Goal: Check status: Check status

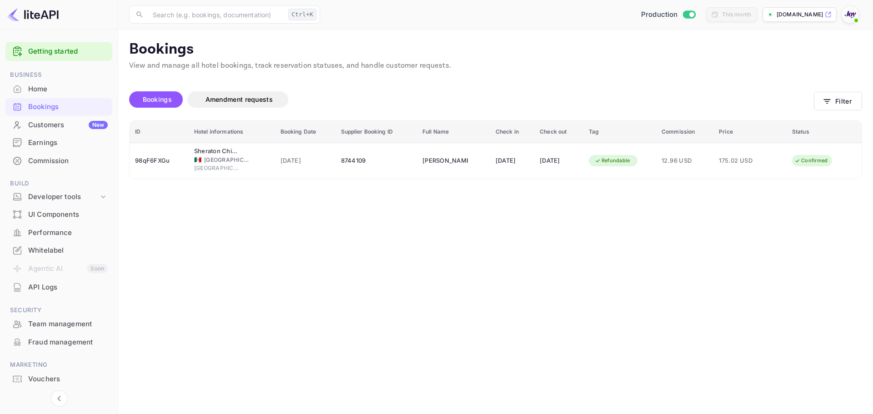
click at [842, 99] on button "Filter" at bounding box center [838, 101] width 48 height 19
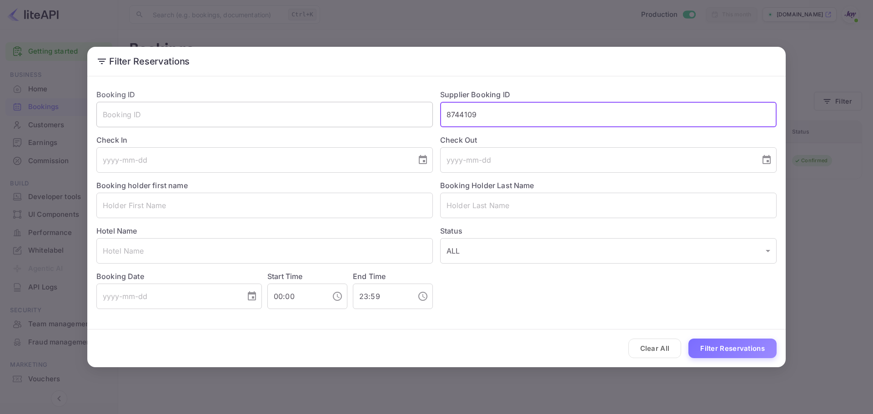
drag, startPoint x: 535, startPoint y: 109, endPoint x: 385, endPoint y: 108, distance: 149.6
click at [388, 108] on div "Booking ID ​ Supplier Booking ID 8744109 ​ Check In ​ Check Out ​ Booking holde…" at bounding box center [432, 195] width 687 height 227
click at [186, 214] on input "text" at bounding box center [264, 205] width 336 height 25
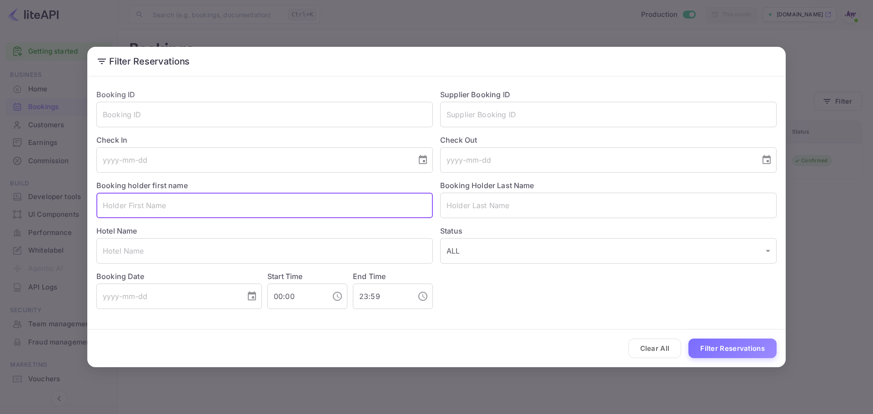
paste input "[PERSON_NAME]"
drag, startPoint x: 185, startPoint y: 201, endPoint x: 134, endPoint y: 200, distance: 50.9
click at [134, 200] on input "[PERSON_NAME]" at bounding box center [264, 205] width 336 height 25
type input "[PERSON_NAME]"
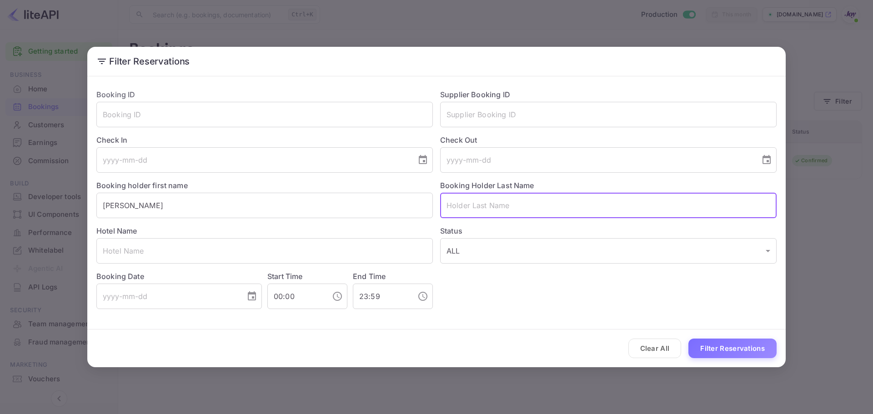
click at [477, 205] on input "text" at bounding box center [608, 205] width 336 height 25
paste input "[PERSON_NAME]"
type input "[PERSON_NAME]"
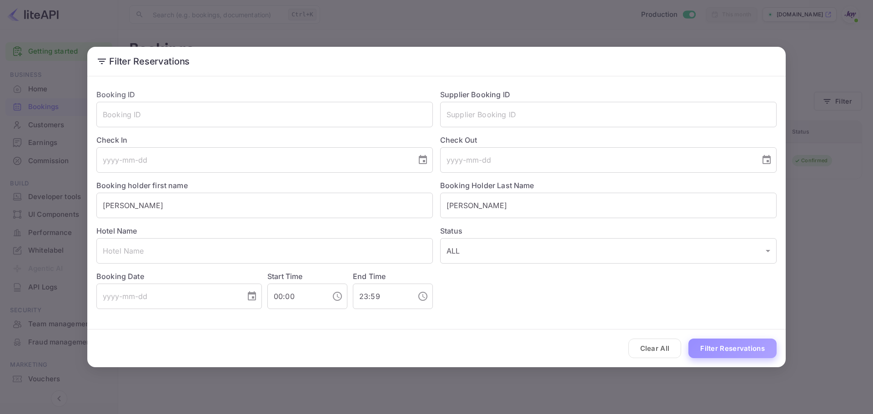
click at [715, 348] on button "Filter Reservations" at bounding box center [732, 349] width 88 height 20
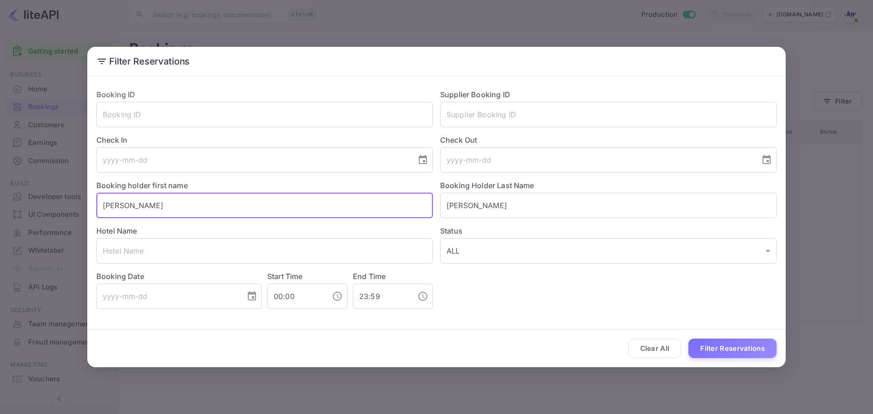
drag, startPoint x: 157, startPoint y: 203, endPoint x: 93, endPoint y: 209, distance: 64.8
click at [93, 209] on div "Booking holder first name [PERSON_NAME] ​" at bounding box center [261, 195] width 344 height 45
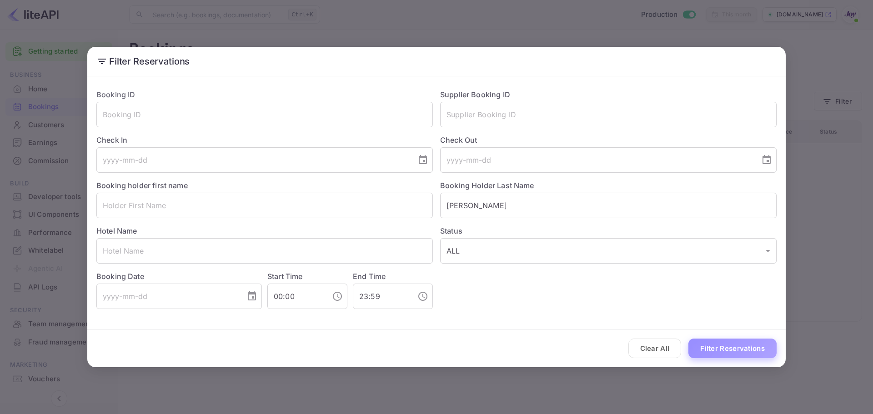
click at [764, 347] on button "Filter Reservations" at bounding box center [732, 349] width 88 height 20
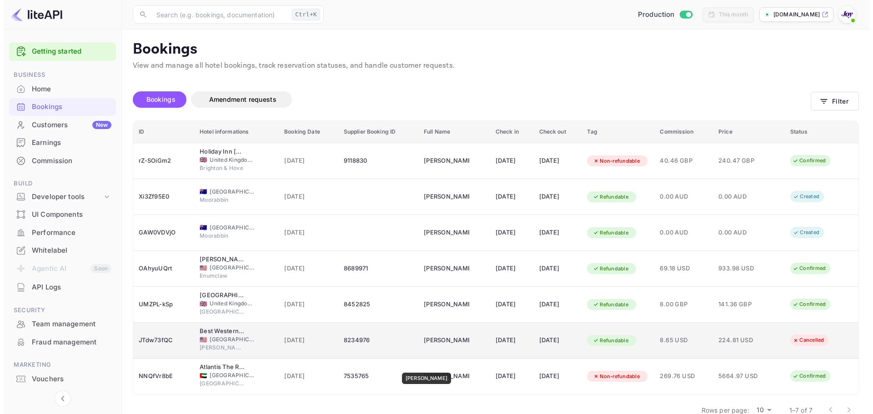
scroll to position [19, 0]
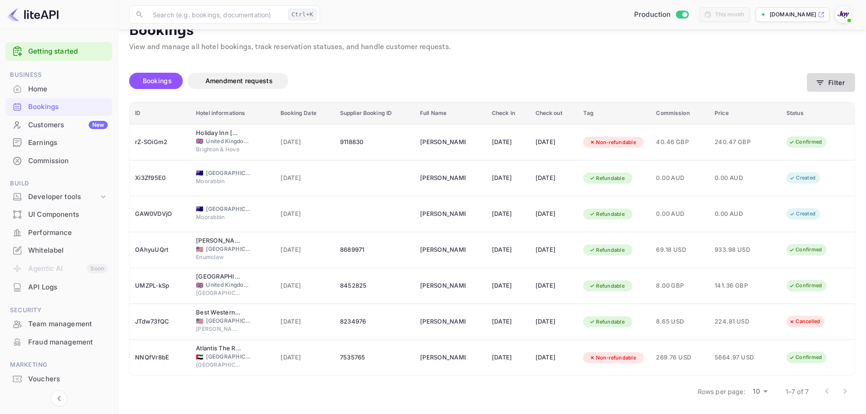
click at [815, 80] on button "Filter" at bounding box center [831, 82] width 48 height 19
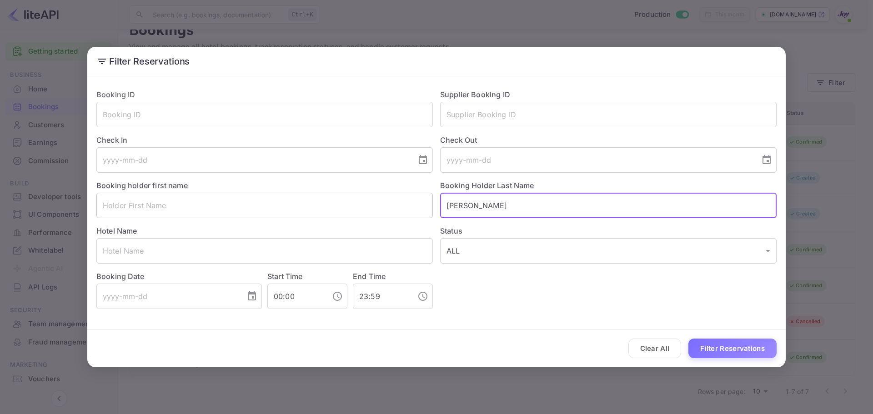
drag, startPoint x: 491, startPoint y: 207, endPoint x: 398, endPoint y: 203, distance: 93.3
click at [401, 202] on div "Booking ID ​ Supplier Booking ID ​ Check In ​ Check Out ​ Booking holder first …" at bounding box center [432, 195] width 687 height 227
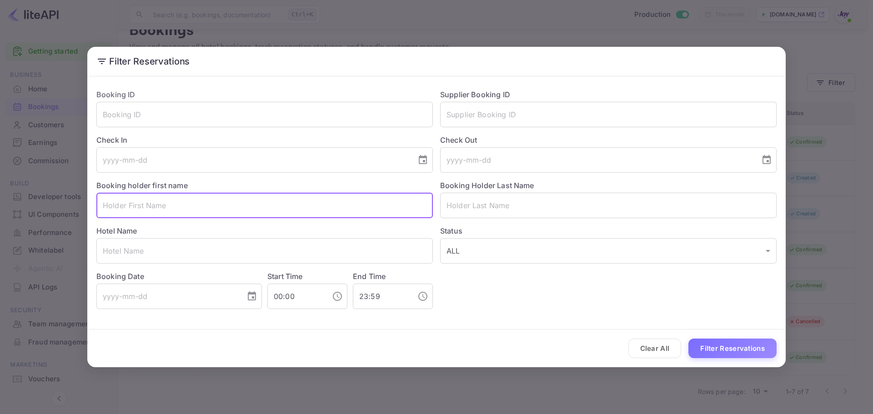
click at [223, 214] on input "text" at bounding box center [264, 205] width 336 height 25
paste input "[PERSON_NAME]"
type input "[PERSON_NAME]"
drag, startPoint x: 196, startPoint y: 203, endPoint x: 71, endPoint y: 203, distance: 125.5
click at [70, 203] on div "Filter Reservations Booking ID ​ Supplier Booking ID ​ Check In ​ Check Out ​ B…" at bounding box center [436, 207] width 873 height 414
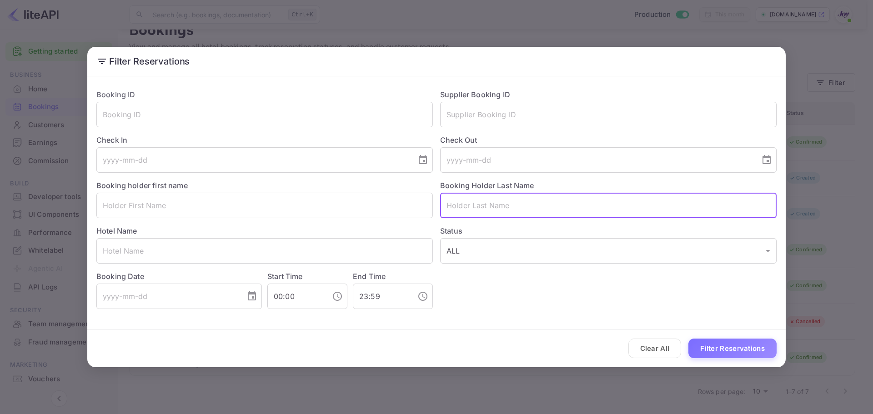
click at [466, 207] on input "text" at bounding box center [608, 205] width 336 height 25
paste input "[PERSON_NAME]"
drag, startPoint x: 476, startPoint y: 206, endPoint x: 420, endPoint y: 197, distance: 57.0
click at [420, 197] on div "Booking ID ​ Supplier Booking ID ​ Check In ​ Check Out ​ Booking holder first …" at bounding box center [432, 195] width 687 height 227
type input "[PERSON_NAME]"
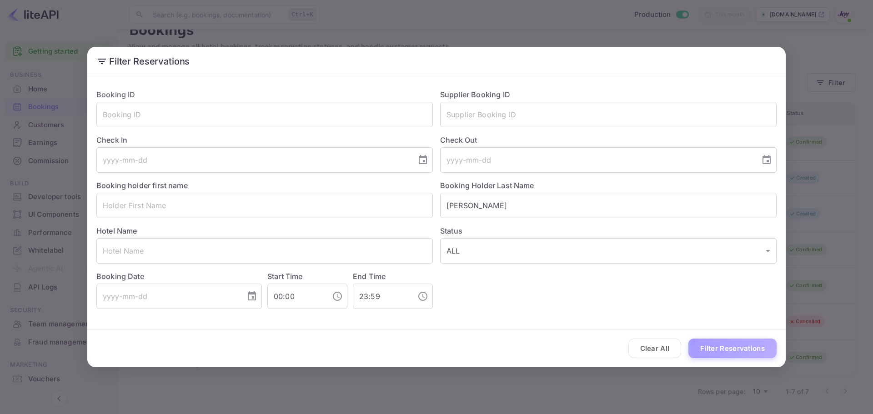
click at [727, 351] on button "Filter Reservations" at bounding box center [732, 349] width 88 height 20
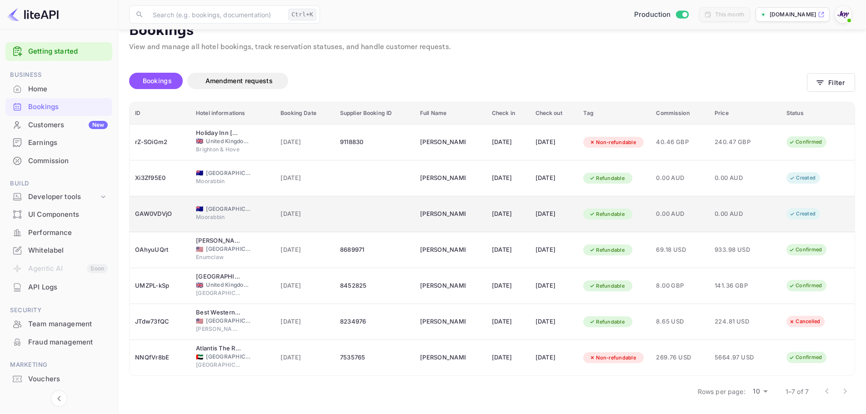
scroll to position [0, 0]
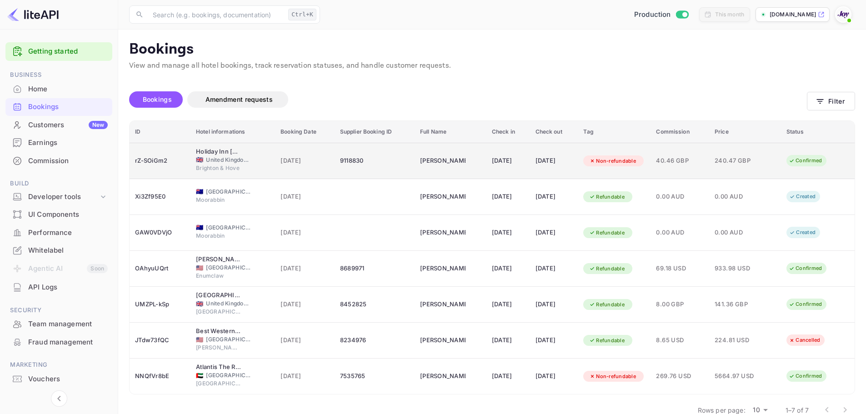
click at [495, 162] on div "[DATE]" at bounding box center [508, 161] width 33 height 15
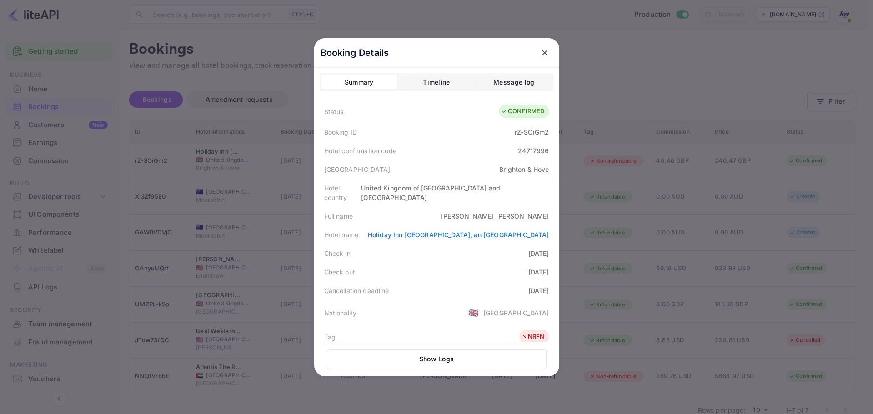
click at [249, 179] on div at bounding box center [436, 207] width 873 height 414
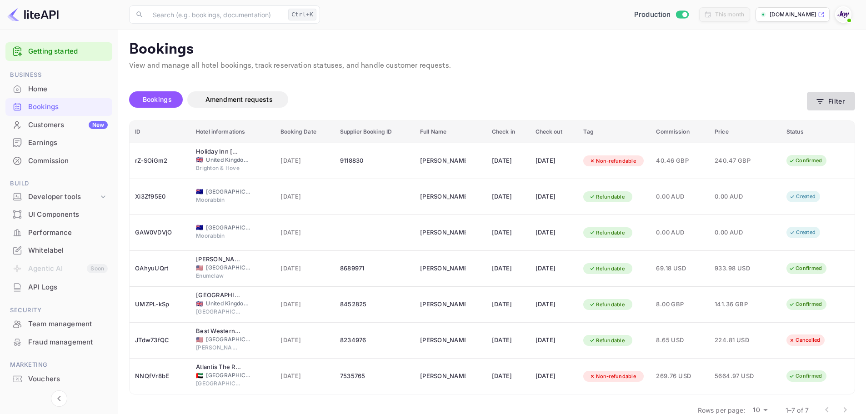
click at [818, 100] on icon "button" at bounding box center [820, 101] width 9 height 9
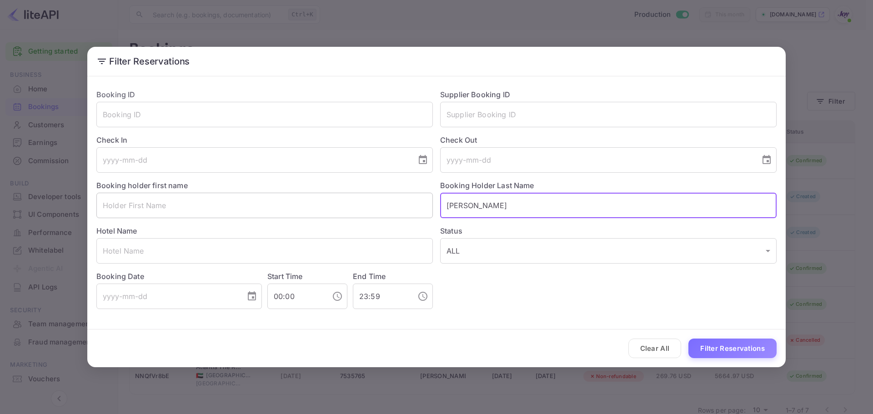
drag, startPoint x: 484, startPoint y: 202, endPoint x: 382, endPoint y: 211, distance: 101.7
click at [382, 211] on div "Booking ID ​ Supplier Booking ID ​ Check In ​ Check Out ​ Booking holder first …" at bounding box center [432, 195] width 687 height 227
click at [552, 117] on input "text" at bounding box center [608, 114] width 336 height 25
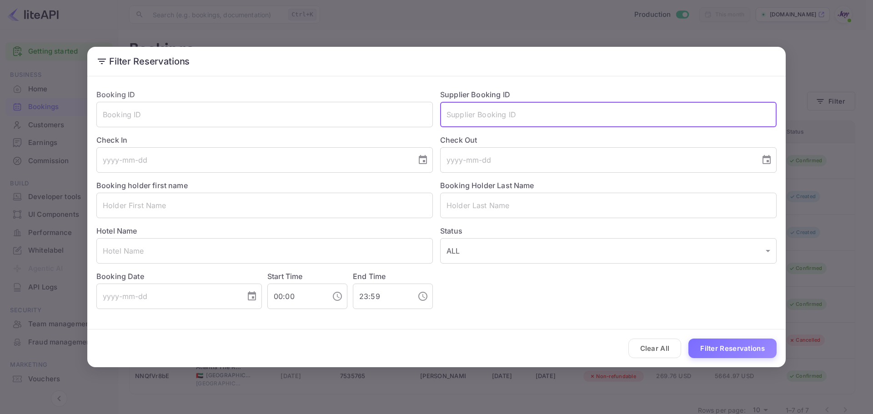
paste input "8970355"
type input "8970355"
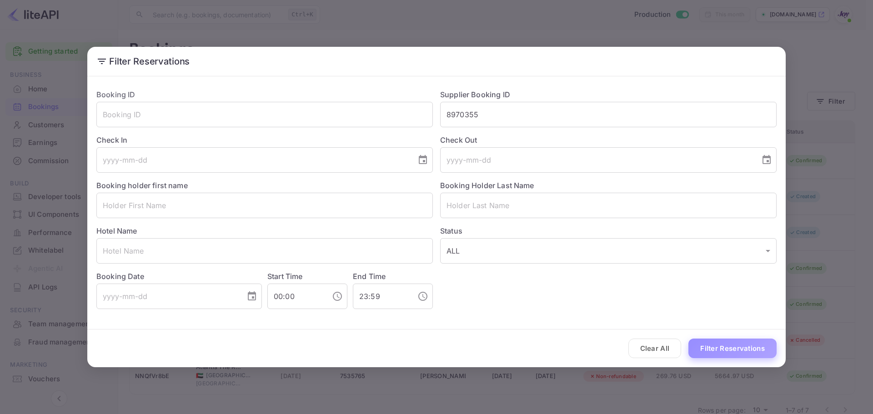
click at [710, 348] on button "Filter Reservations" at bounding box center [732, 349] width 88 height 20
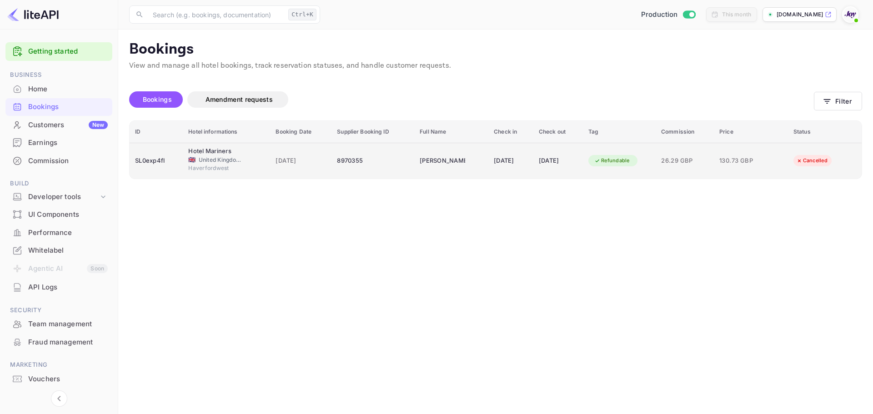
click at [337, 155] on div "8970355" at bounding box center [373, 161] width 72 height 15
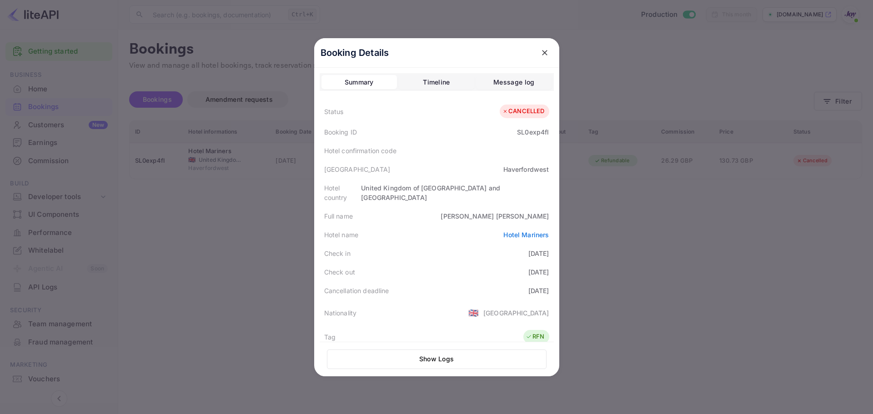
drag, startPoint x: 538, startPoint y: 55, endPoint x: 331, endPoint y: 8, distance: 212.9
click at [540, 55] on icon "close" at bounding box center [544, 52] width 9 height 9
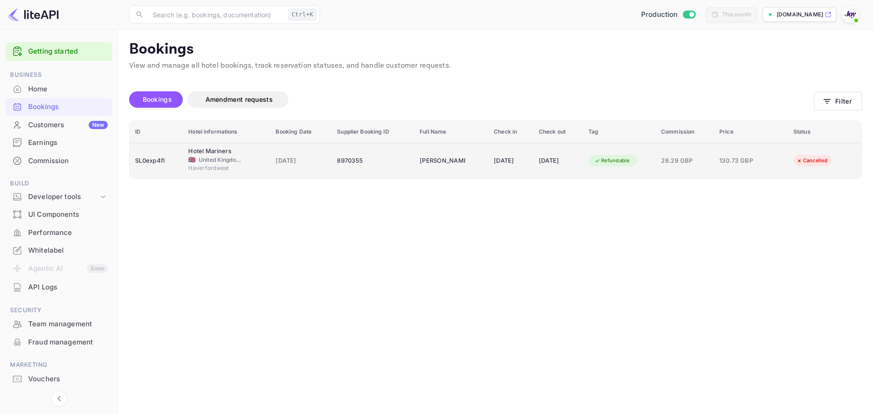
click at [453, 161] on td "[PERSON_NAME]" at bounding box center [451, 161] width 74 height 36
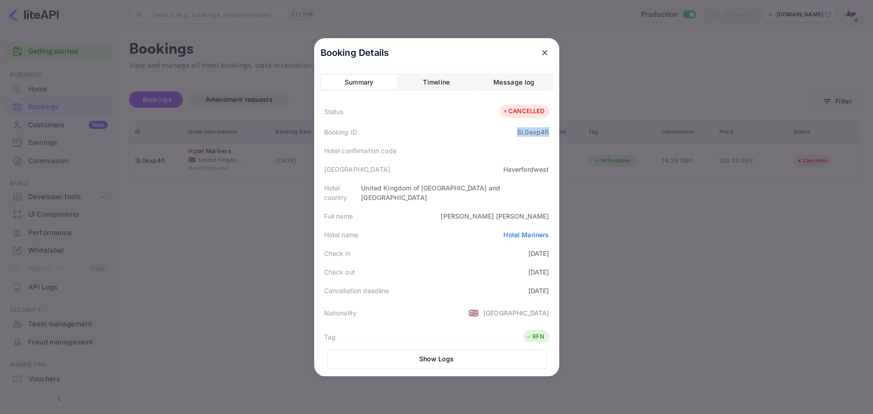
drag, startPoint x: 515, startPoint y: 130, endPoint x: 558, endPoint y: 135, distance: 43.5
click at [558, 135] on div "Booking Details Summary Timeline Message log Status CANCELLED Booking ID SL0exp…" at bounding box center [436, 207] width 245 height 338
copy div "SL0exp4fl"
drag, startPoint x: 522, startPoint y: 207, endPoint x: 548, endPoint y: 210, distance: 26.5
click at [548, 210] on div "Full name [PERSON_NAME]" at bounding box center [437, 216] width 234 height 19
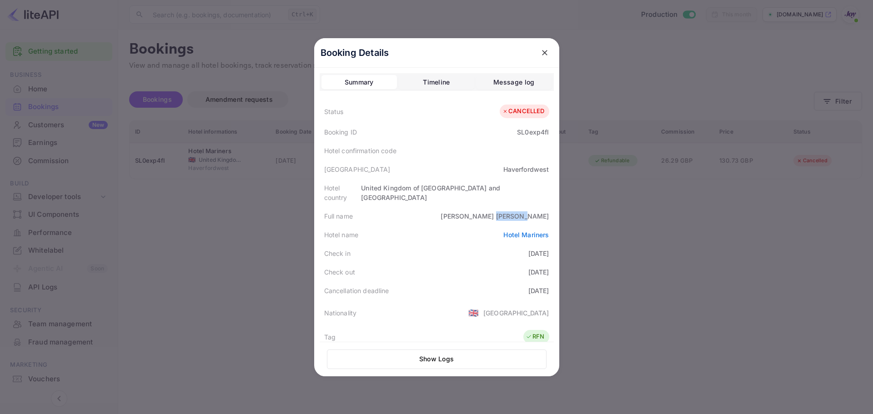
copy div "[PERSON_NAME]"
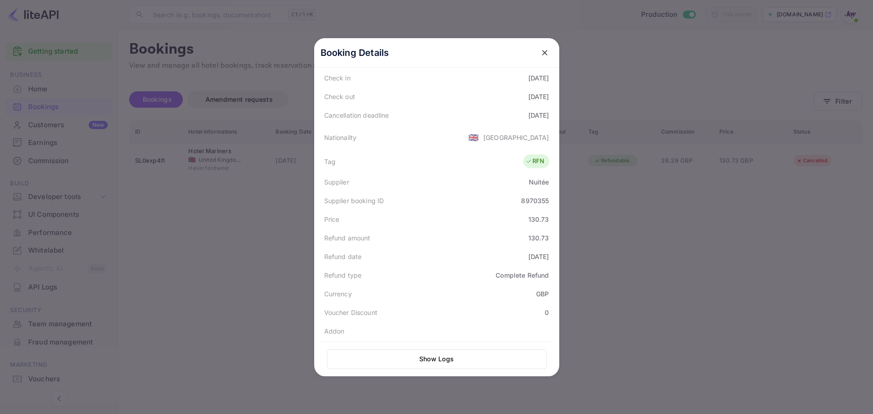
scroll to position [182, 0]
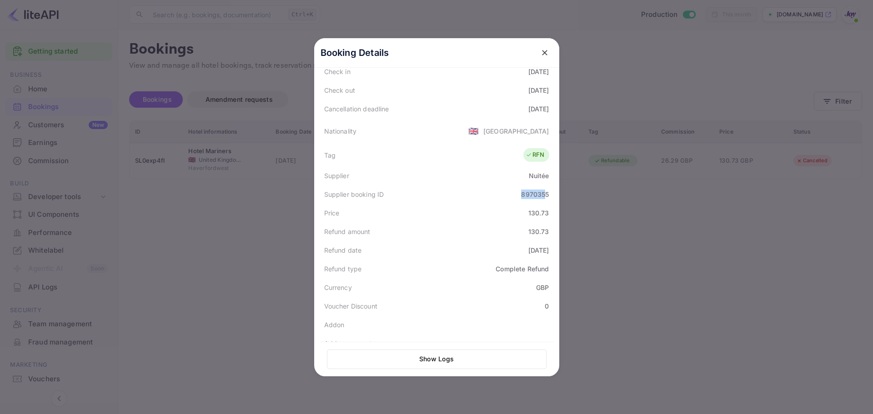
drag, startPoint x: 518, startPoint y: 185, endPoint x: 543, endPoint y: 187, distance: 25.5
click at [543, 190] on div "8970355" at bounding box center [535, 195] width 28 height 10
click at [539, 190] on div "8970355" at bounding box center [535, 195] width 28 height 10
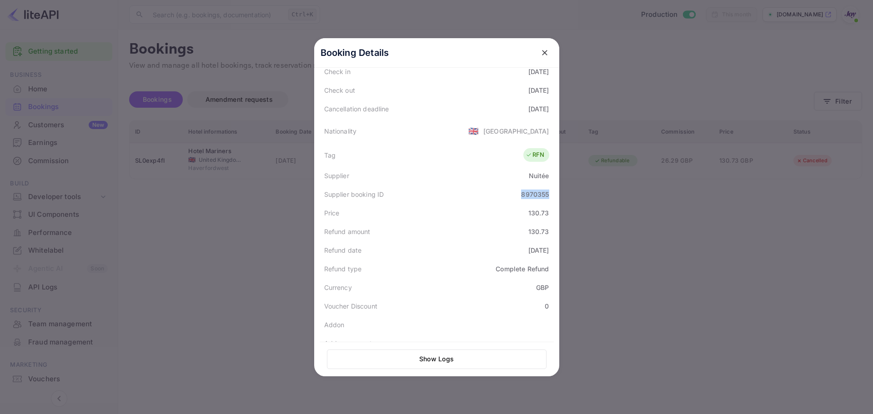
copy div "8970355"
